Goal: Navigation & Orientation: Find specific page/section

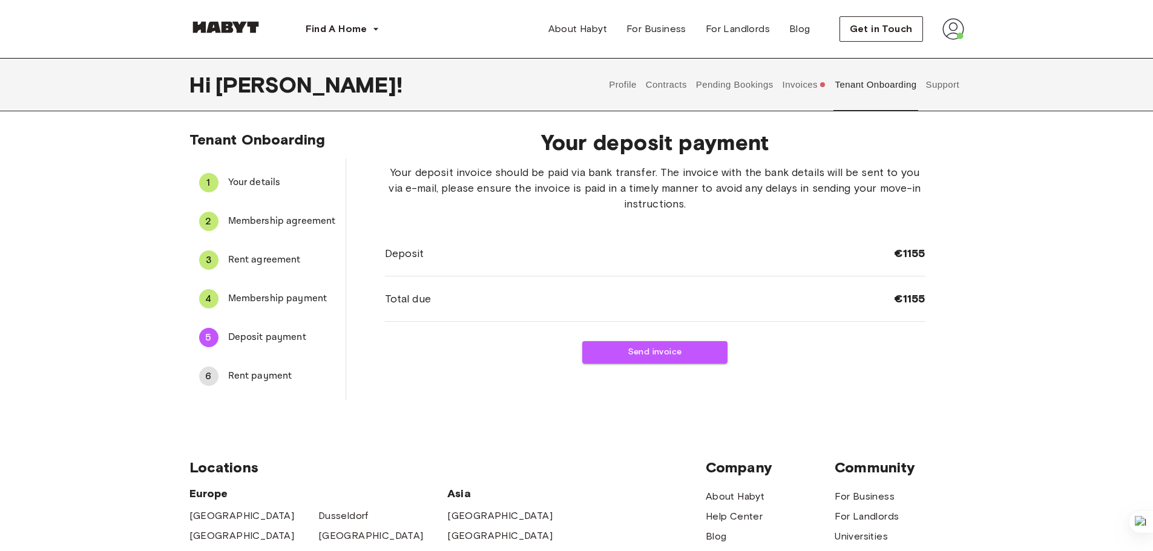
click at [616, 86] on button "Profile" at bounding box center [623, 84] width 31 height 53
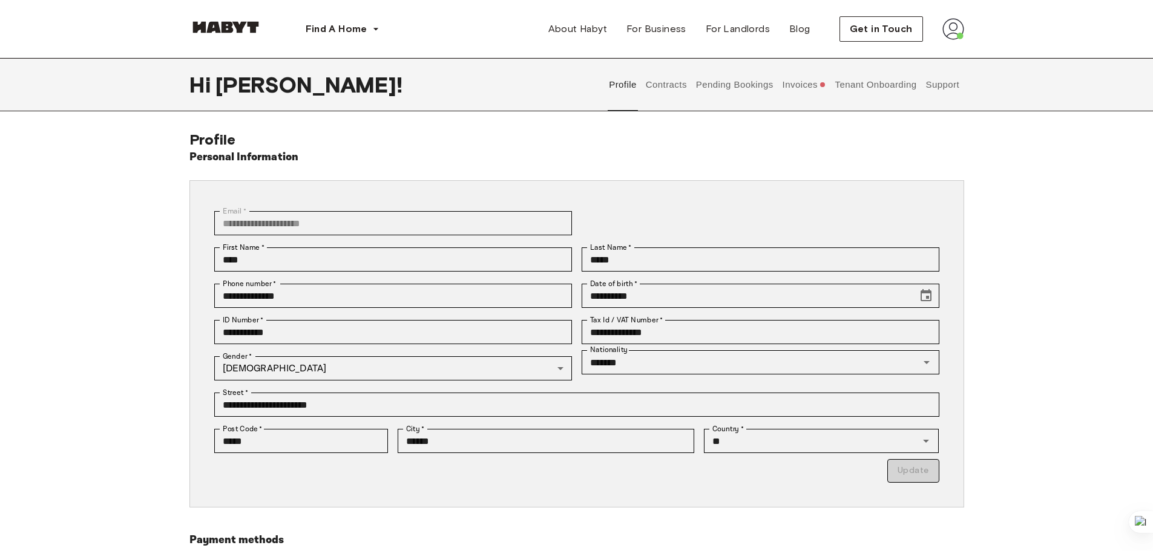
click at [665, 84] on button "Contracts" at bounding box center [666, 84] width 44 height 53
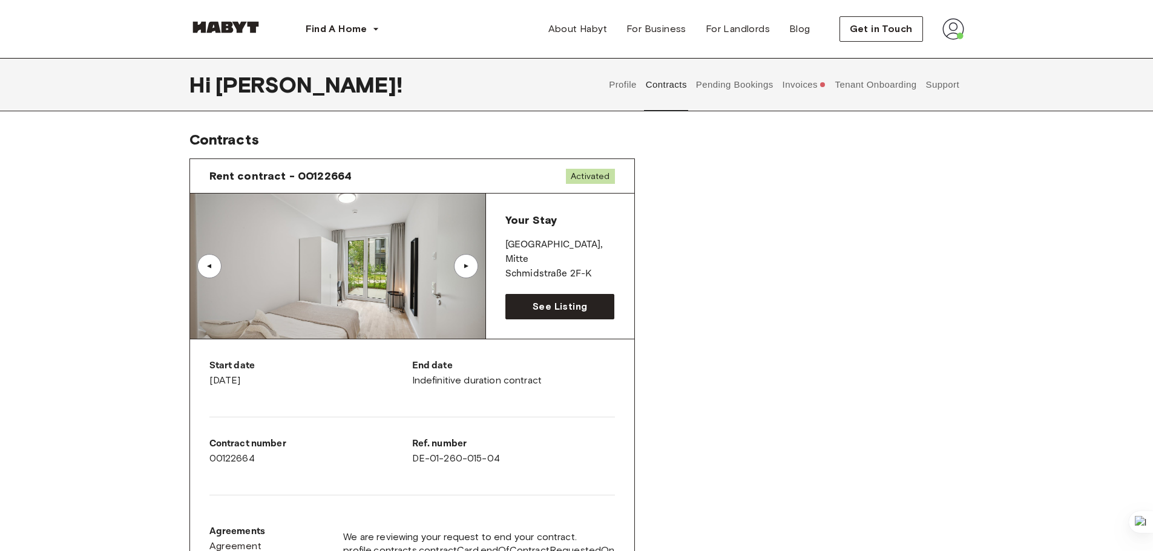
click at [787, 77] on button "Invoices" at bounding box center [804, 84] width 47 height 53
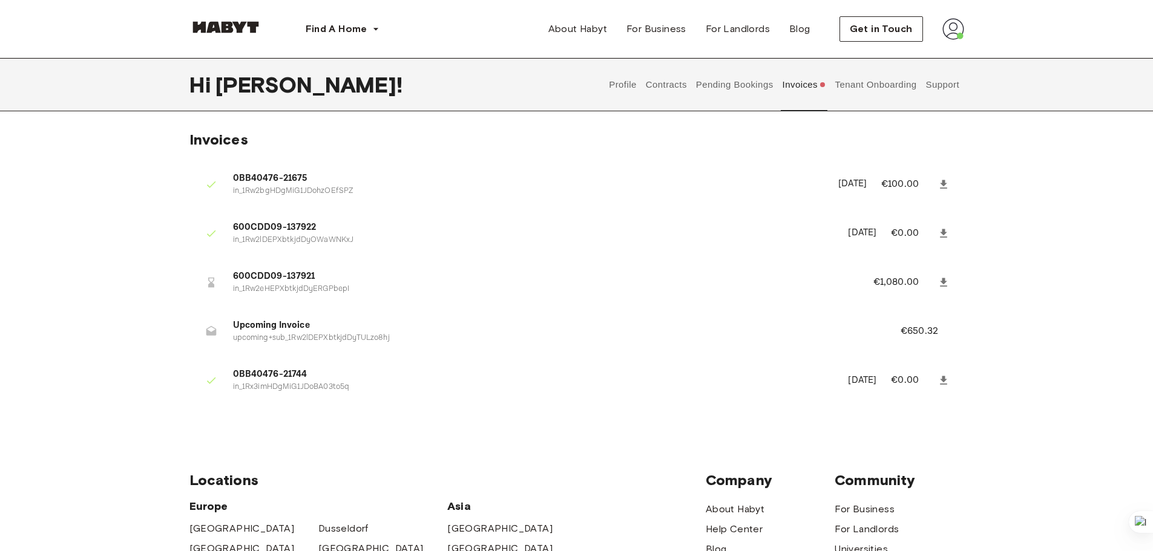
click at [717, 78] on button "Pending Bookings" at bounding box center [734, 84] width 81 height 53
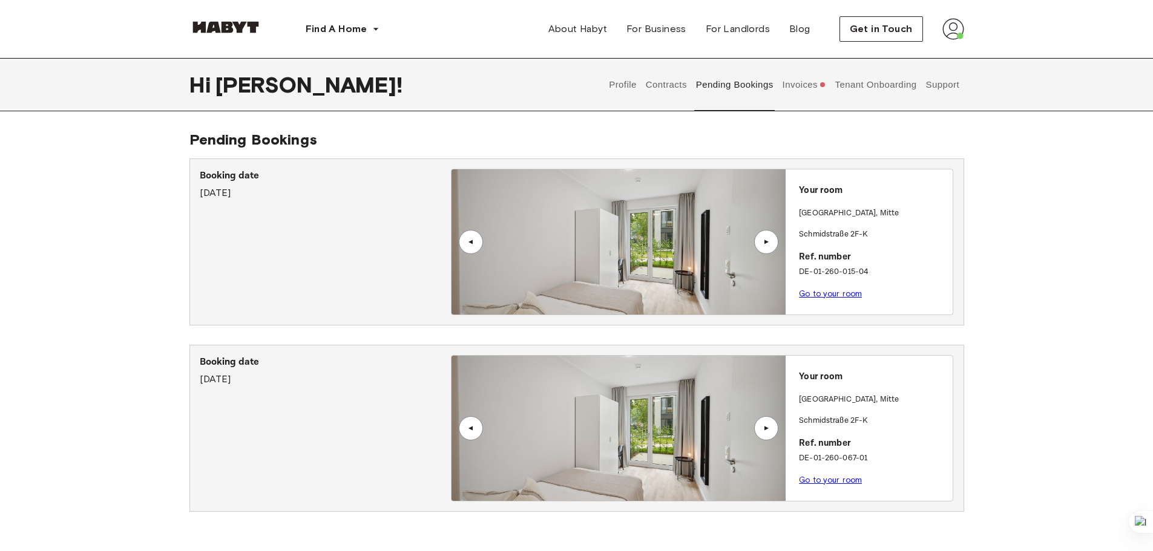
click at [807, 82] on button "Invoices" at bounding box center [804, 84] width 47 height 53
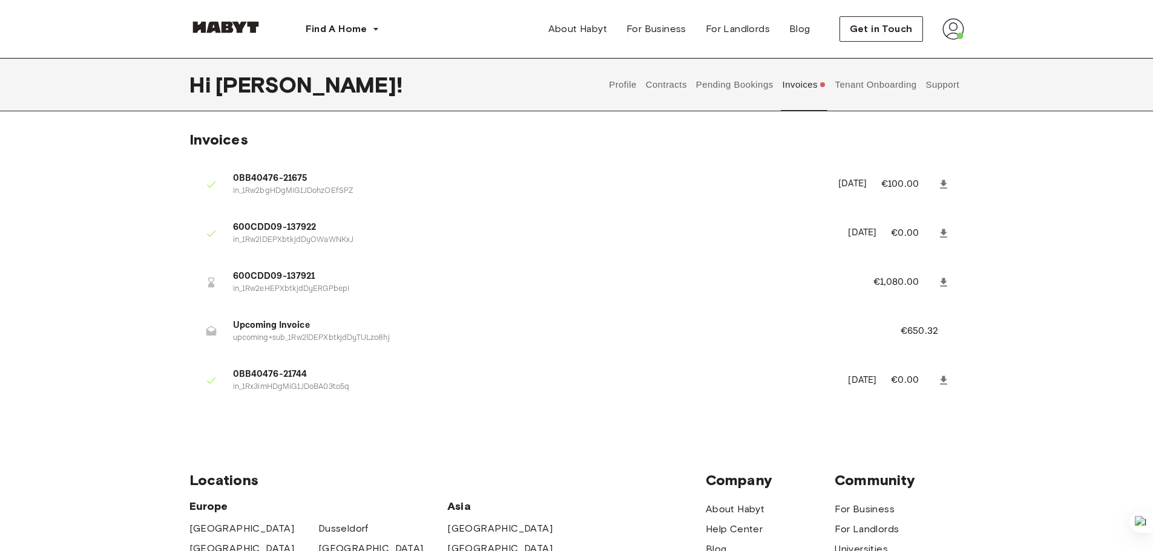
click at [737, 87] on button "Pending Bookings" at bounding box center [734, 84] width 81 height 53
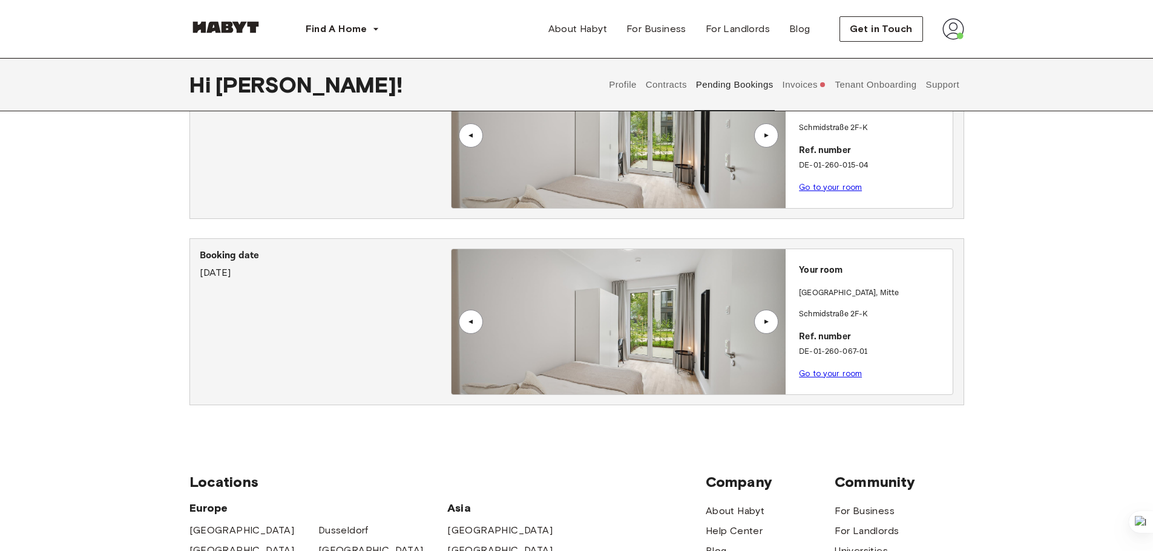
scroll to position [182, 0]
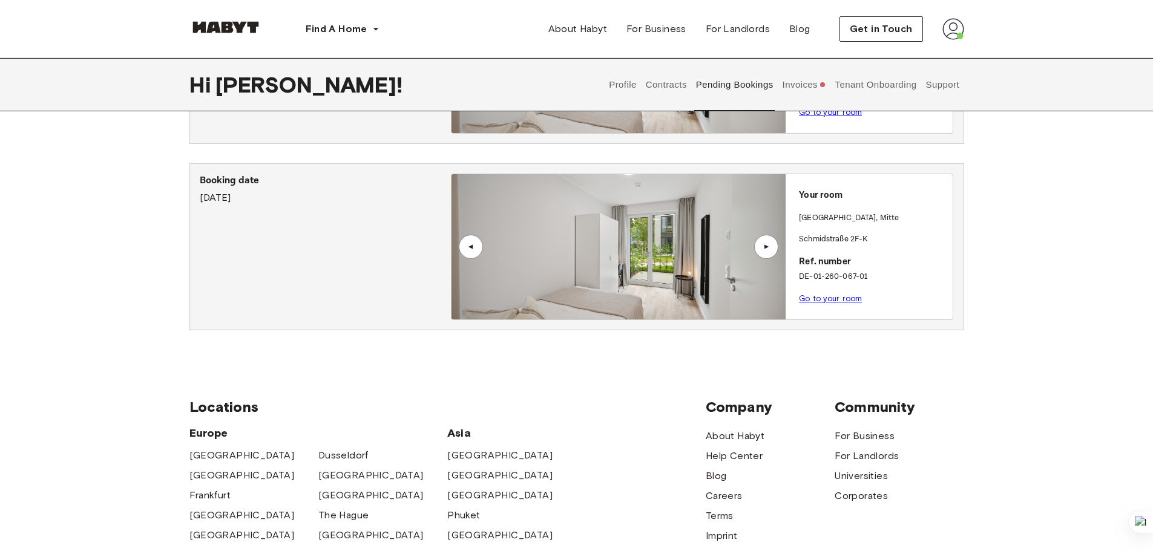
click at [814, 301] on link "Go to your room" at bounding box center [830, 298] width 63 height 9
